Goal: Communication & Community: Answer question/provide support

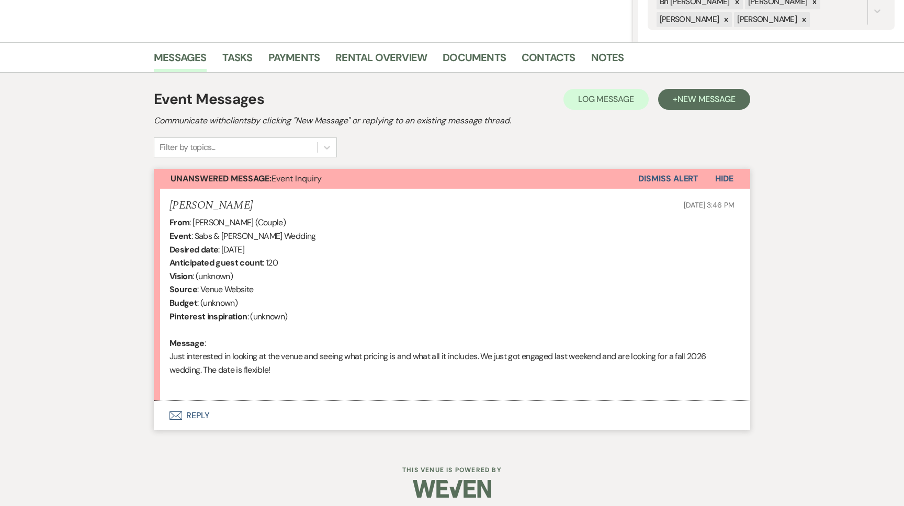
click at [322, 404] on button "Envelope Reply" at bounding box center [452, 415] width 596 height 29
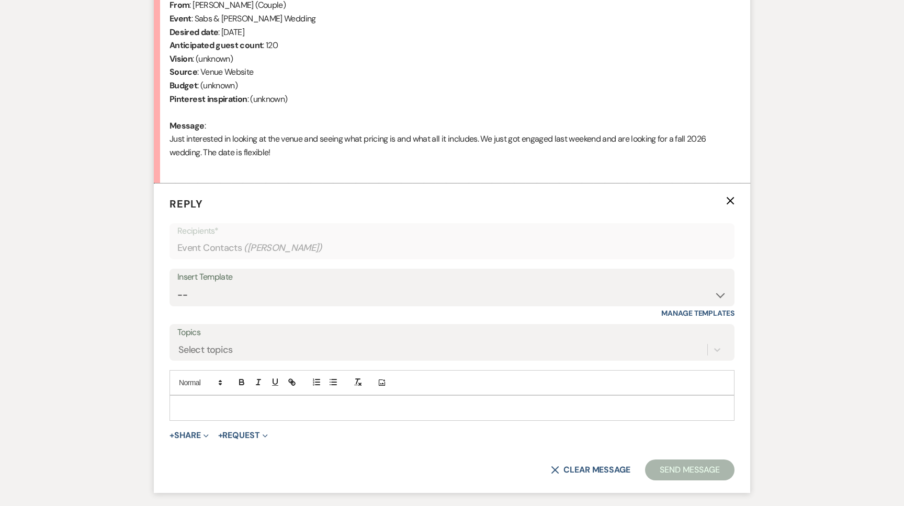
scroll to position [476, 0]
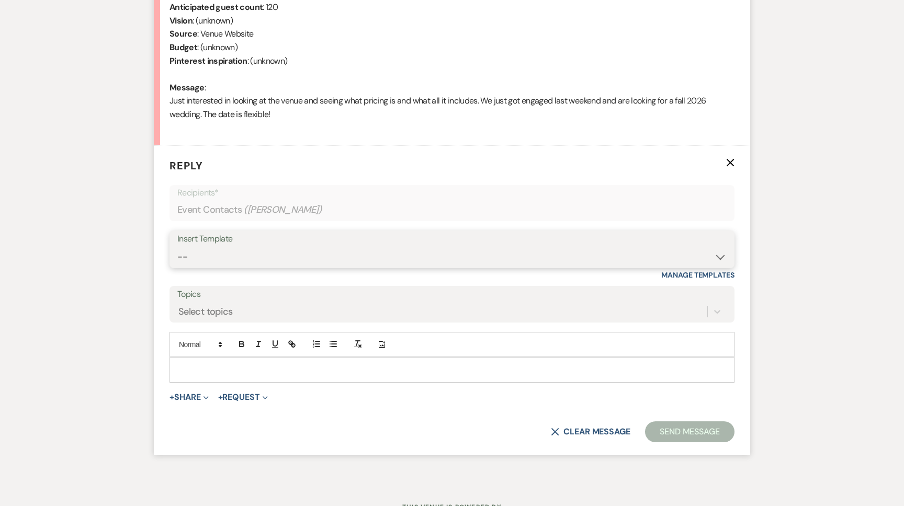
click at [274, 265] on select "-- Tour Request Response Follow Up Contract (Pre-Booked Leads) Weven Planning P…" at bounding box center [451, 257] width 549 height 20
select select "2135"
click at [177, 247] on select "-- Tour Request Response Follow Up Contract (Pre-Booked Leads) Weven Planning P…" at bounding box center [451, 257] width 549 height 20
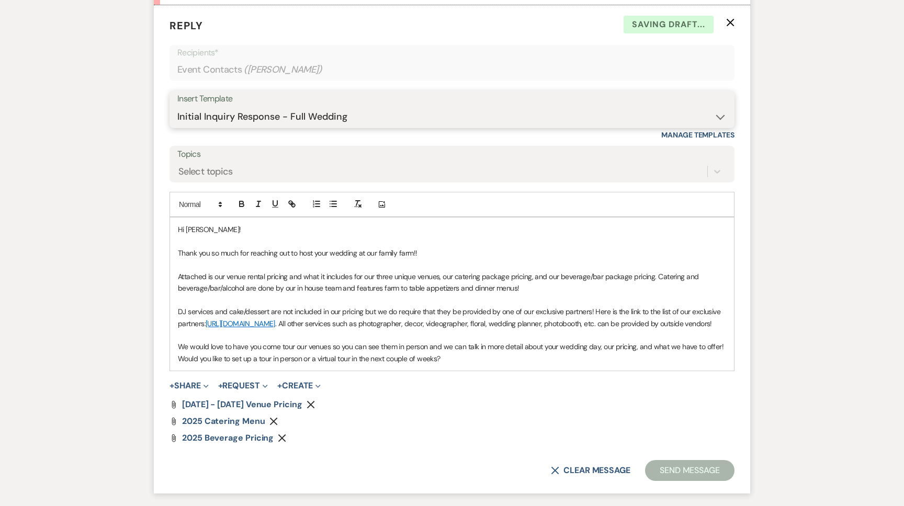
scroll to position [711, 0]
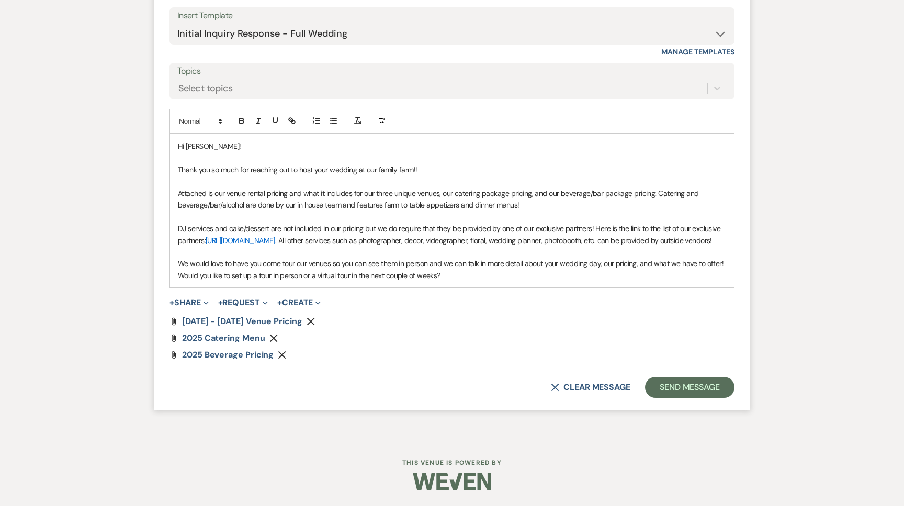
click at [688, 365] on form "Reply X Draft saved! Recipients* Event Contacts ( [PERSON_NAME] ) Insert Templa…" at bounding box center [452, 166] width 596 height 488
click at [684, 385] on button "Send Message" at bounding box center [689, 387] width 89 height 21
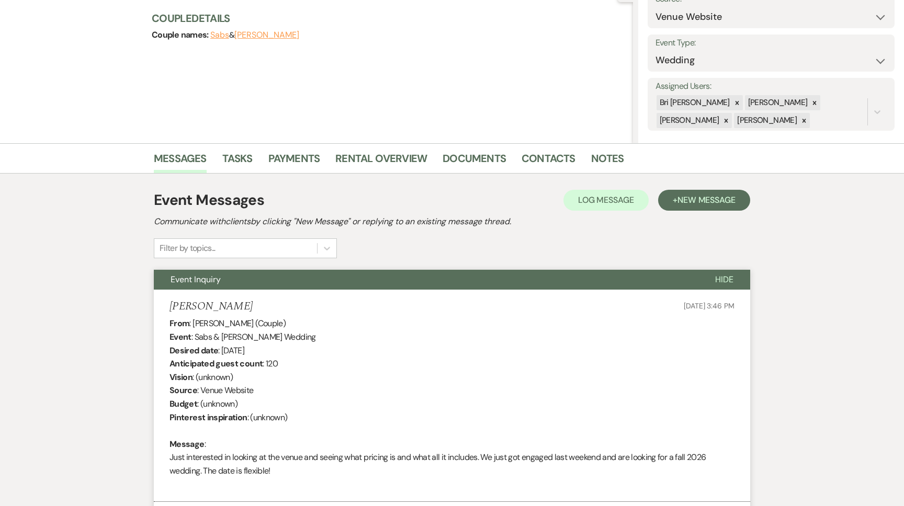
scroll to position [0, 0]
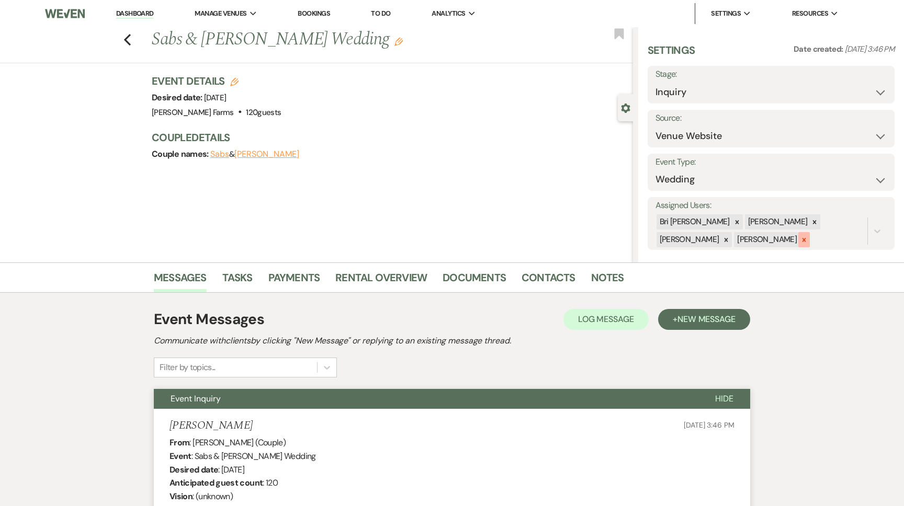
click at [798, 235] on div at bounding box center [804, 239] width 12 height 15
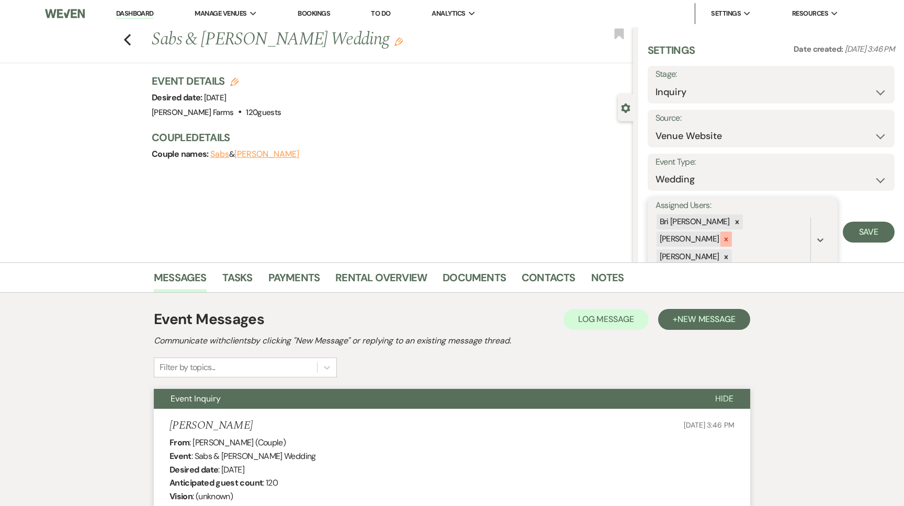
click at [730, 236] on icon at bounding box center [725, 239] width 7 height 7
click at [732, 232] on div at bounding box center [726, 239] width 12 height 15
click at [881, 222] on button "Save" at bounding box center [868, 223] width 52 height 21
